Goal: Task Accomplishment & Management: Manage account settings

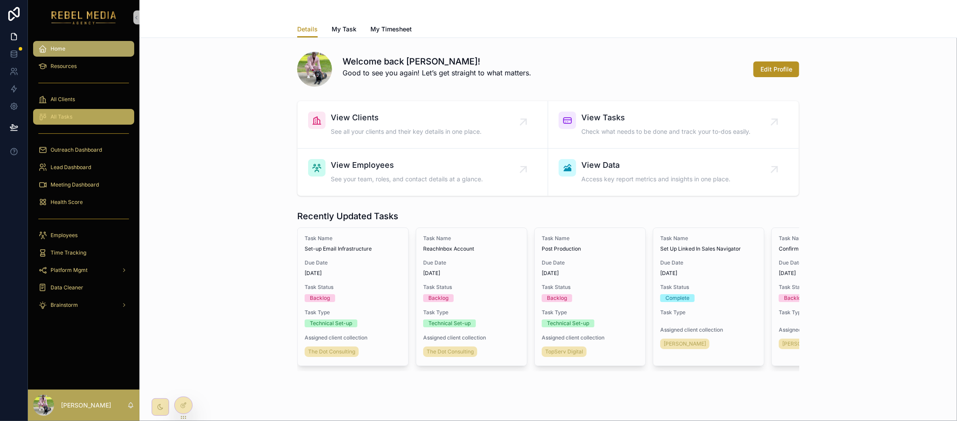
click at [88, 110] on div "All Tasks" at bounding box center [83, 117] width 91 height 14
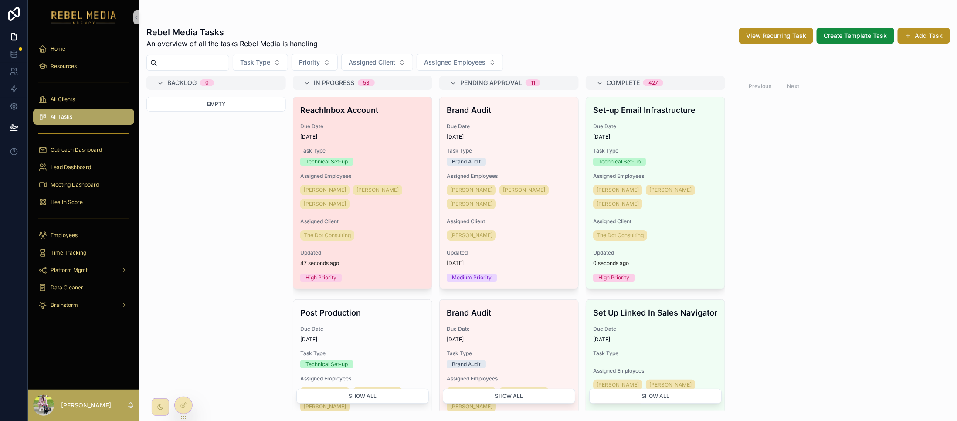
click at [406, 140] on span "[DATE]" at bounding box center [362, 136] width 125 height 7
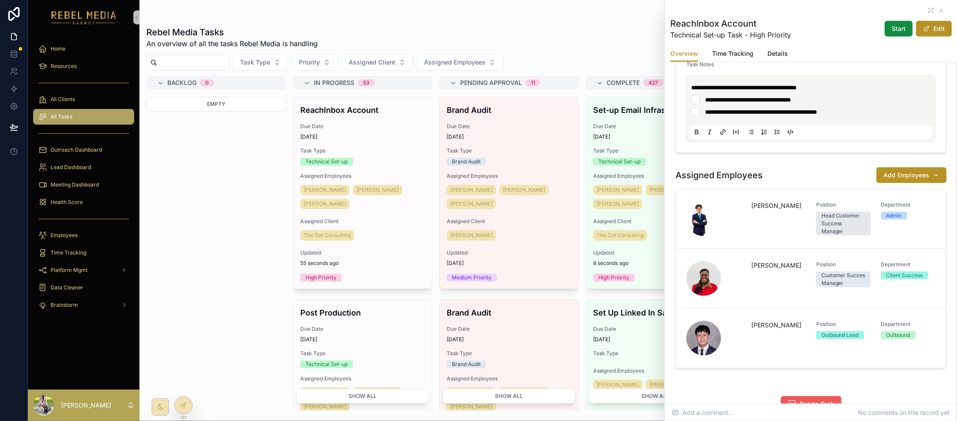
scroll to position [281, 0]
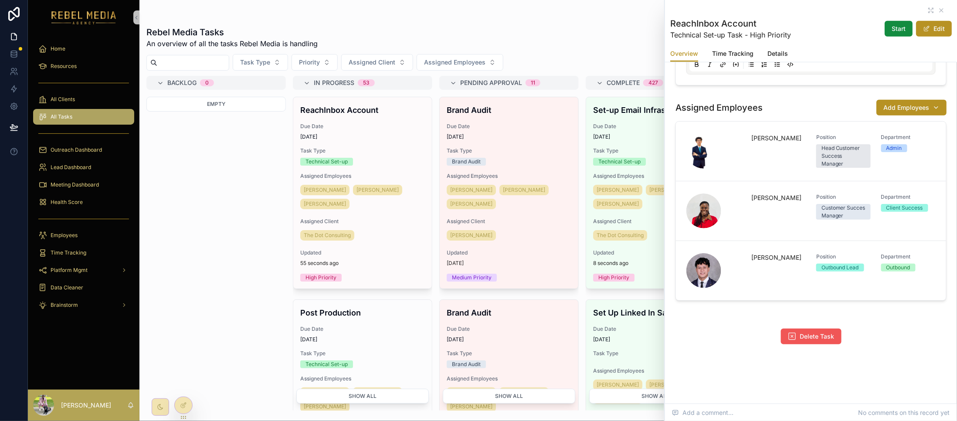
click at [806, 332] on span "Delete Task" at bounding box center [817, 336] width 34 height 9
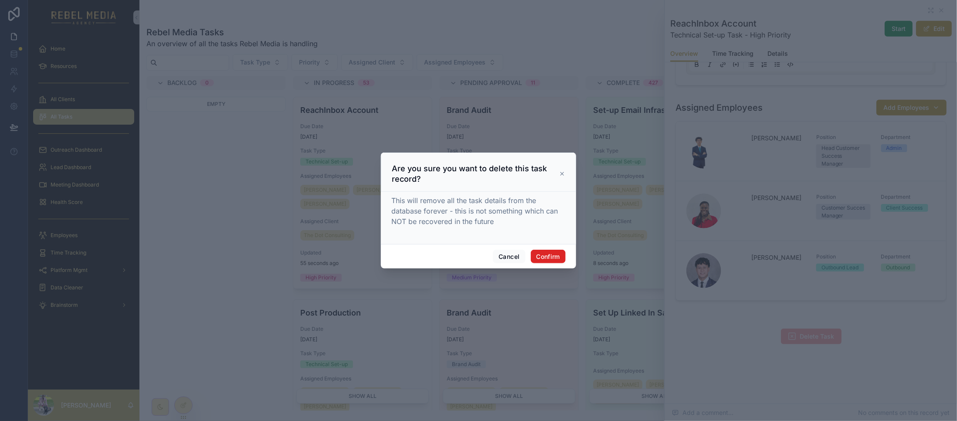
click at [542, 250] on button "Confirm" at bounding box center [548, 257] width 35 height 14
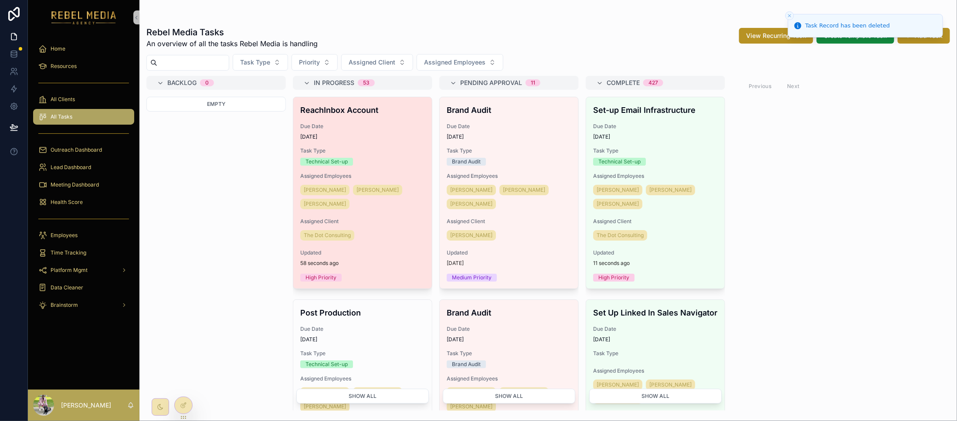
click at [391, 146] on div "ReachInbox Account Due Date [DATE] Task Type Technical Set-up Assigned Employee…" at bounding box center [362, 192] width 139 height 191
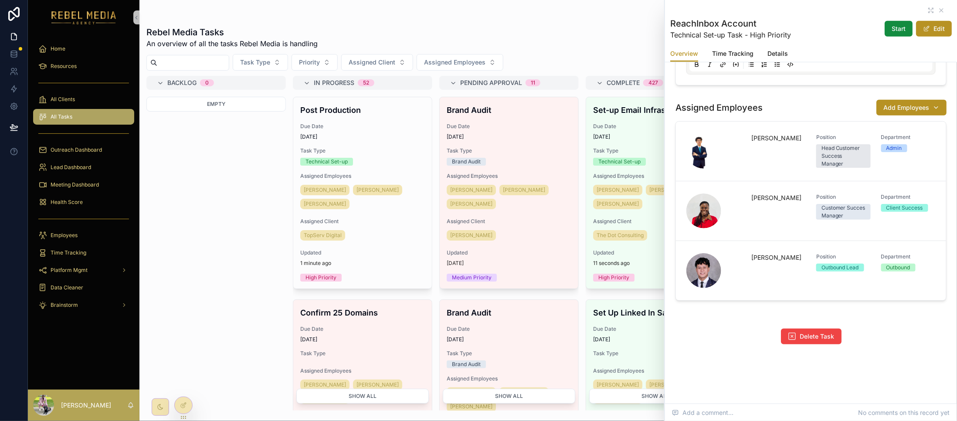
scroll to position [281, 0]
click at [814, 329] on button "Delete Task" at bounding box center [811, 336] width 61 height 16
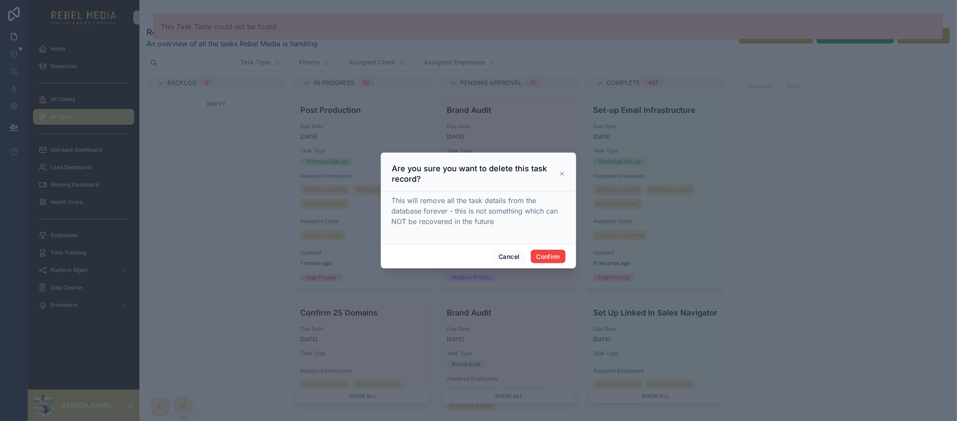
click at [562, 172] on icon at bounding box center [562, 173] width 6 height 7
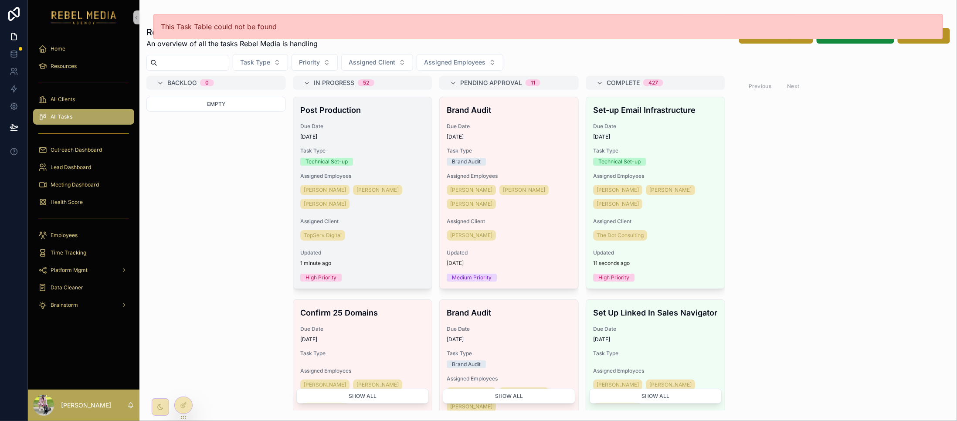
click at [364, 182] on div "Assigned Employees [PERSON_NAME] Sharem Salubre [PERSON_NAME]" at bounding box center [362, 192] width 125 height 38
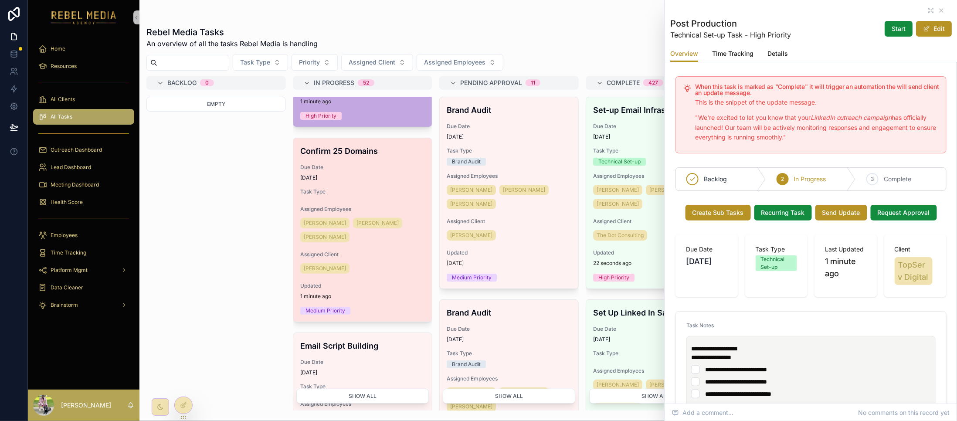
scroll to position [174, 0]
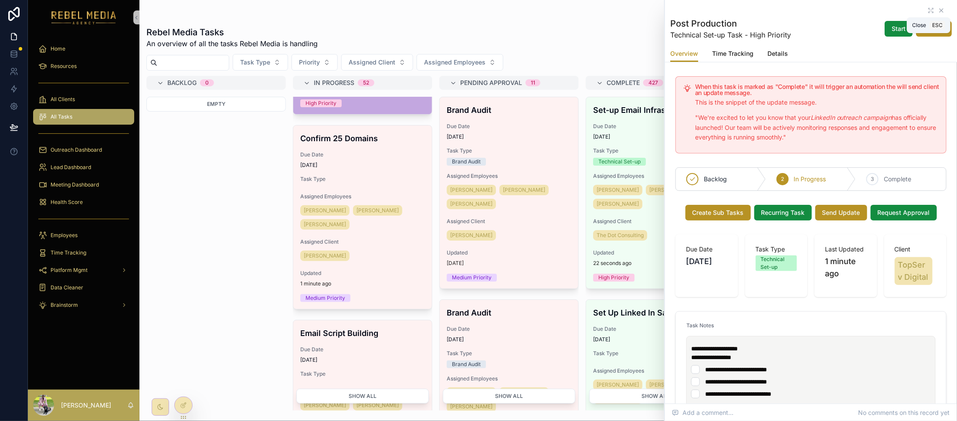
click at [939, 10] on icon "scrollable content" at bounding box center [940, 10] width 3 height 3
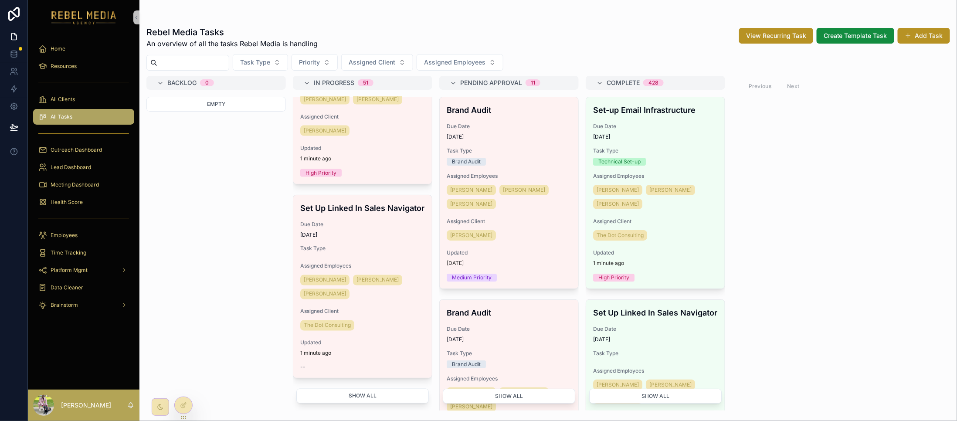
scroll to position [736, 0]
click at [371, 393] on button "Show all" at bounding box center [362, 396] width 132 height 15
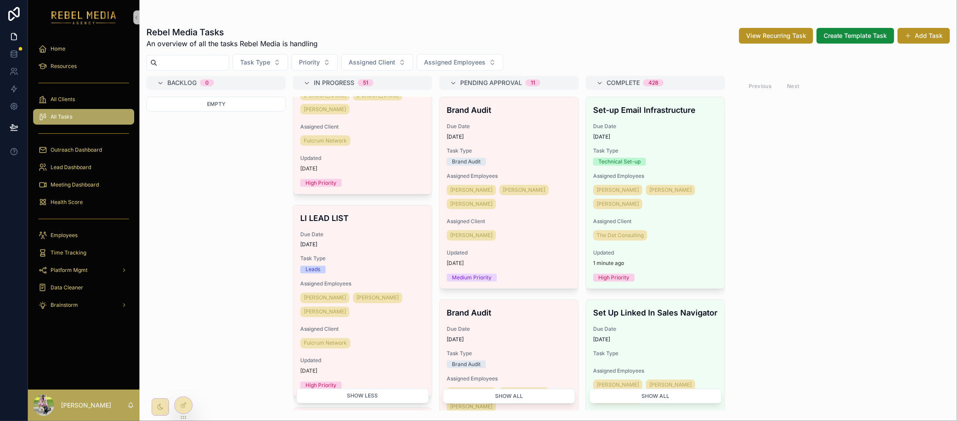
scroll to position [4570, 0]
